Goal: Check status: Check status

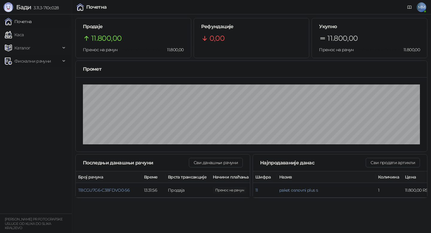
click at [42, 60] on span "Фискални рачуни" at bounding box center [32, 61] width 37 height 12
click at [37, 86] on link "По данима" at bounding box center [23, 87] width 32 height 12
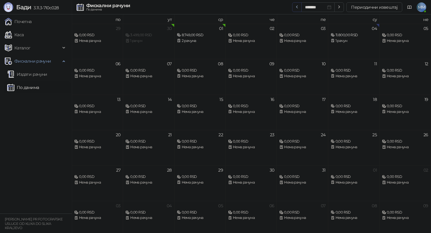
click at [296, 7] on icon "button" at bounding box center [297, 6] width 5 height 5
type input "*******"
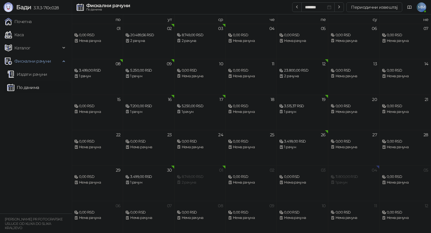
click at [300, 74] on div "2 рачуна" at bounding box center [302, 76] width 46 height 6
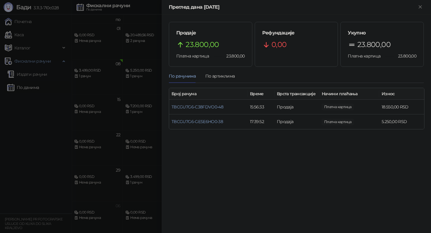
click at [134, 90] on div at bounding box center [215, 116] width 431 height 233
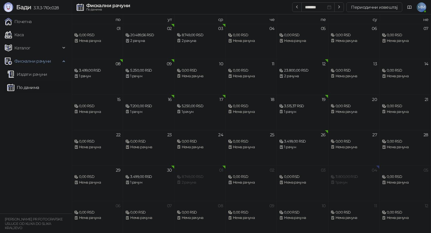
click at [303, 70] on div "23.800,00 RSD" at bounding box center [302, 71] width 46 height 6
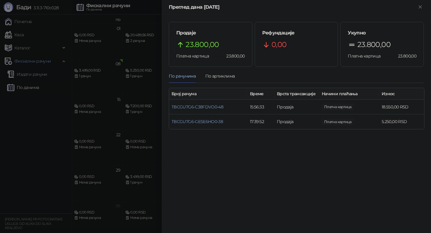
click at [142, 100] on div at bounding box center [215, 116] width 431 height 233
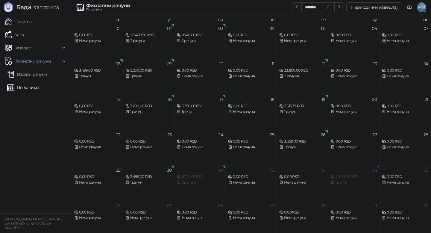
click at [145, 117] on div "16 7.200,00 RSD 1 рачун" at bounding box center [148, 112] width 51 height 35
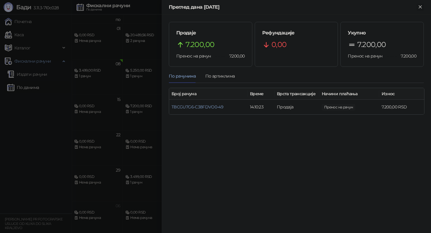
click at [419, 5] on icon "Close" at bounding box center [420, 6] width 5 height 5
